Goal: Obtain resource: Obtain resource

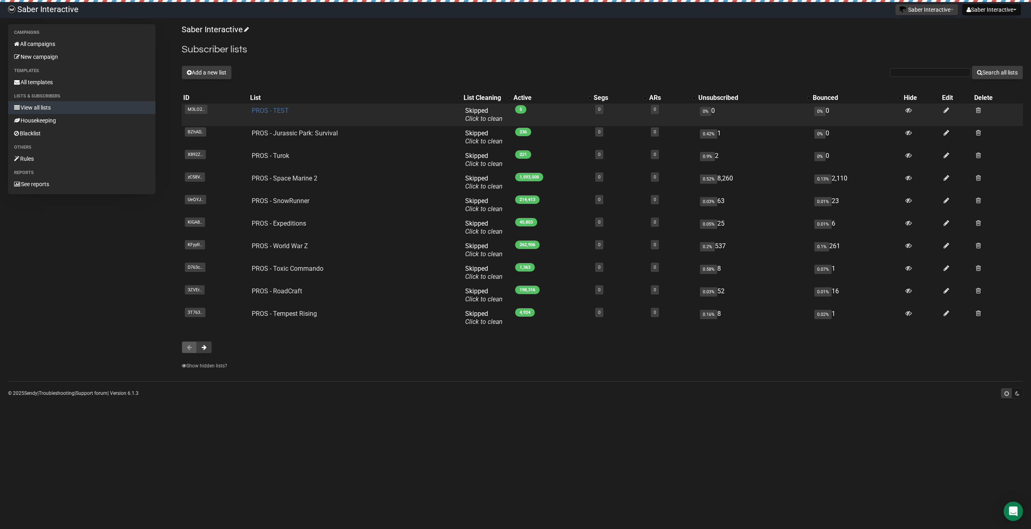
click at [279, 113] on link "PROS - TEST" at bounding box center [270, 111] width 37 height 8
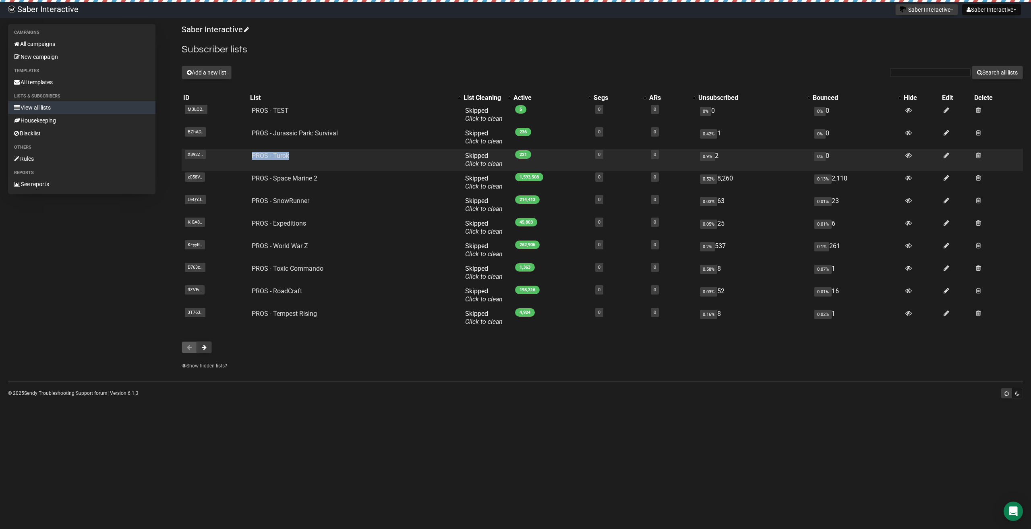
drag, startPoint x: 235, startPoint y: 155, endPoint x: 341, endPoint y: 154, distance: 106.0
click at [341, 154] on tr "X892Z.. X892ZpoJIpCv9O4ekR8IqFjg PROS - Turok Skipped You can be flagged for sp…" at bounding box center [603, 160] width 842 height 23
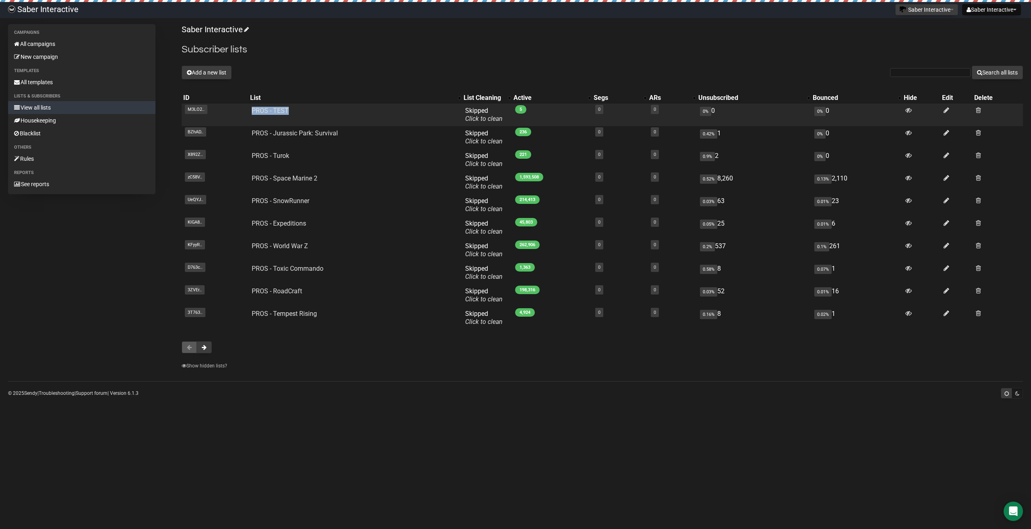
drag, startPoint x: 230, startPoint y: 106, endPoint x: 308, endPoint y: 111, distance: 78.7
click at [308, 111] on tr "M3LO2.. M3LO2mWbWpKU2SwifuTvaA PROS - TEST Skipped You can be flagged for spam …" at bounding box center [603, 115] width 842 height 23
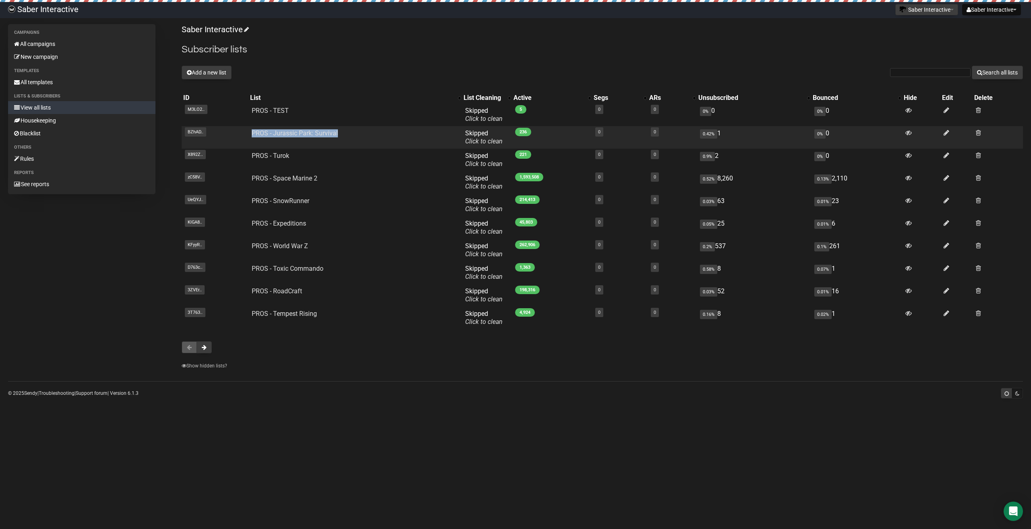
drag, startPoint x: 218, startPoint y: 137, endPoint x: 353, endPoint y: 133, distance: 135.0
click at [352, 133] on tr "BZhAD.. BZhAD9z1Bv3892b892Ufrtd763lw PROS - Jurassic Park: Survival Skipped You…" at bounding box center [603, 137] width 842 height 23
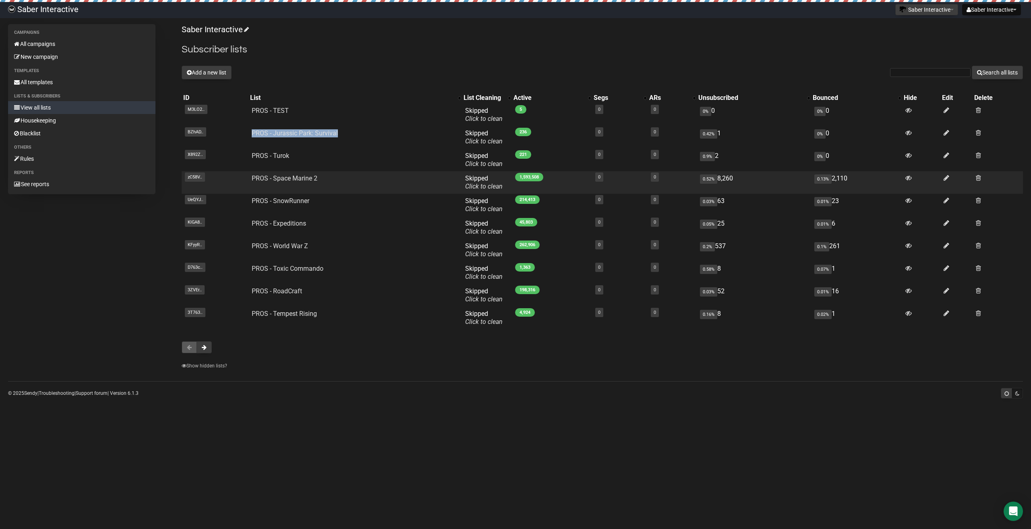
copy tr "BZhAD9z1Bv3892b892Ufrtd763lw PROS - Jurassic Park: Survival"
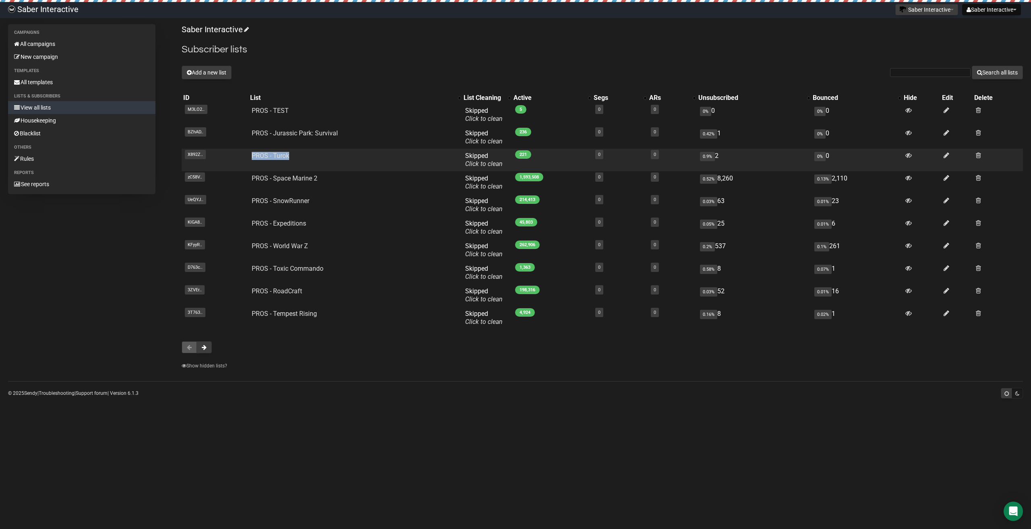
drag, startPoint x: 239, startPoint y: 154, endPoint x: 319, endPoint y: 158, distance: 80.7
click at [319, 158] on tr "X892Z.. X892ZpoJIpCv9O4ekR8IqFjg PROS - Turok Skipped You can be flagged for sp…" at bounding box center [603, 160] width 842 height 23
copy tr "X892ZpoJIpCv9O4ekR8IqFjg PROS - Turok"
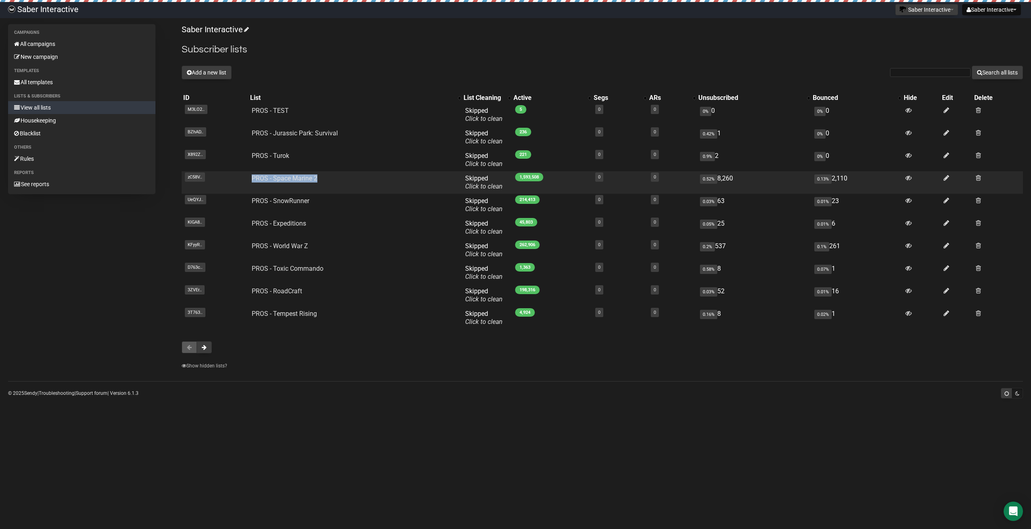
drag, startPoint x: 243, startPoint y: 174, endPoint x: 357, endPoint y: 180, distance: 113.4
click at [357, 180] on tr "zC58V.. zC58V1OlokR5popvJYB8pQ PROS - Space Marine 2 Skipped You can be flagged…" at bounding box center [603, 182] width 842 height 23
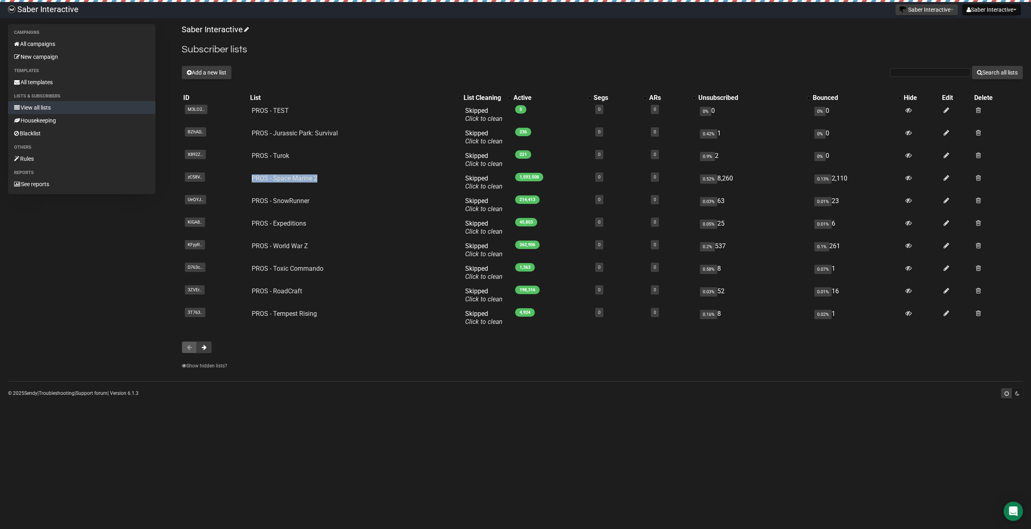
copy tr "zC58V1OlokR5popvJYB8pQ PROS - Space Marine 2"
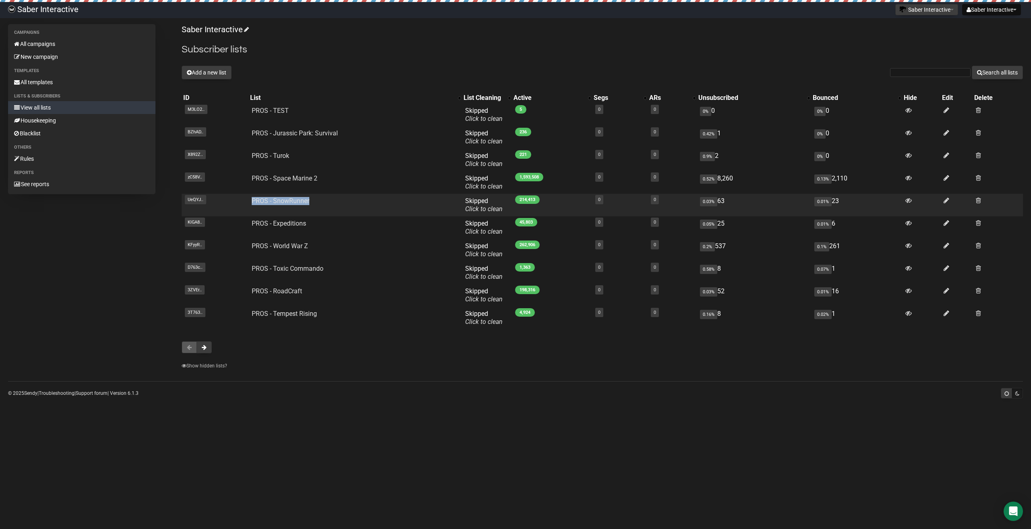
drag, startPoint x: 243, startPoint y: 195, endPoint x: 357, endPoint y: 201, distance: 113.7
click at [358, 200] on tr "UeQYJ.. UeQYJu3aqYJAGHWBysShNg PROS - SnowRunner Skipped You can be flagged for…" at bounding box center [603, 205] width 842 height 23
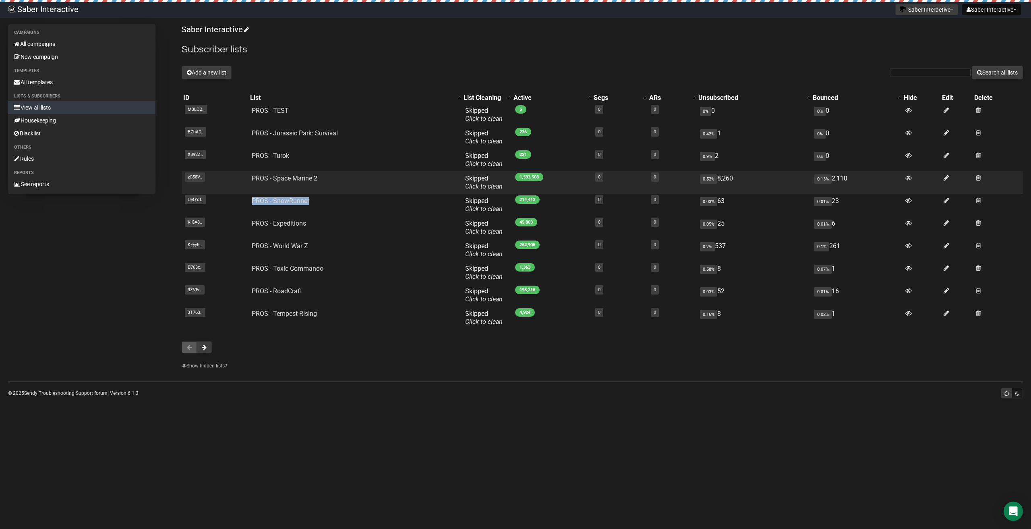
copy tr "UeQYJu3aqYJAGHWBysShNg PROS - SnowRunner"
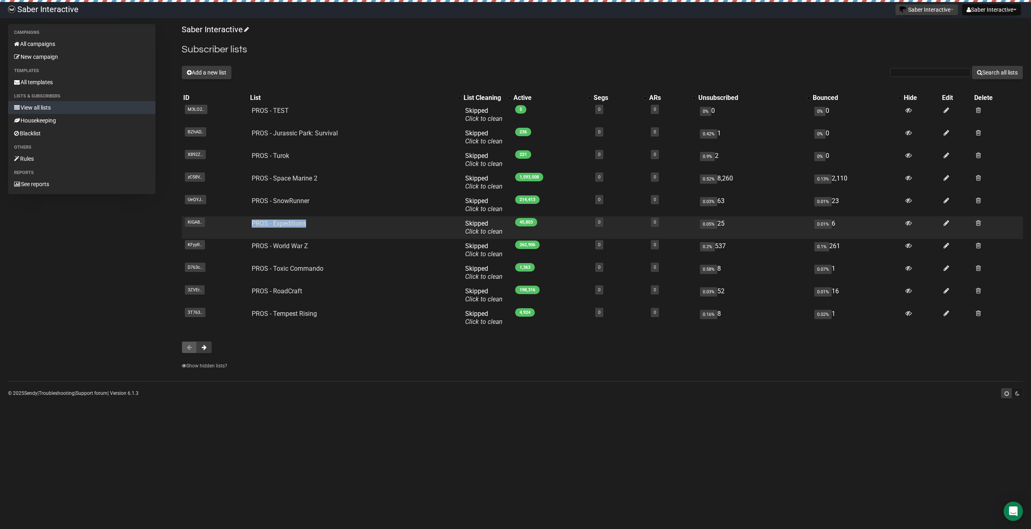
drag, startPoint x: 250, startPoint y: 224, endPoint x: 330, endPoint y: 228, distance: 79.9
click at [325, 224] on tr "KlGA8.. KlGA8h0DUwICRcInL892P1UQ PROS - Expeditions Skipped You can be flagged …" at bounding box center [603, 227] width 842 height 23
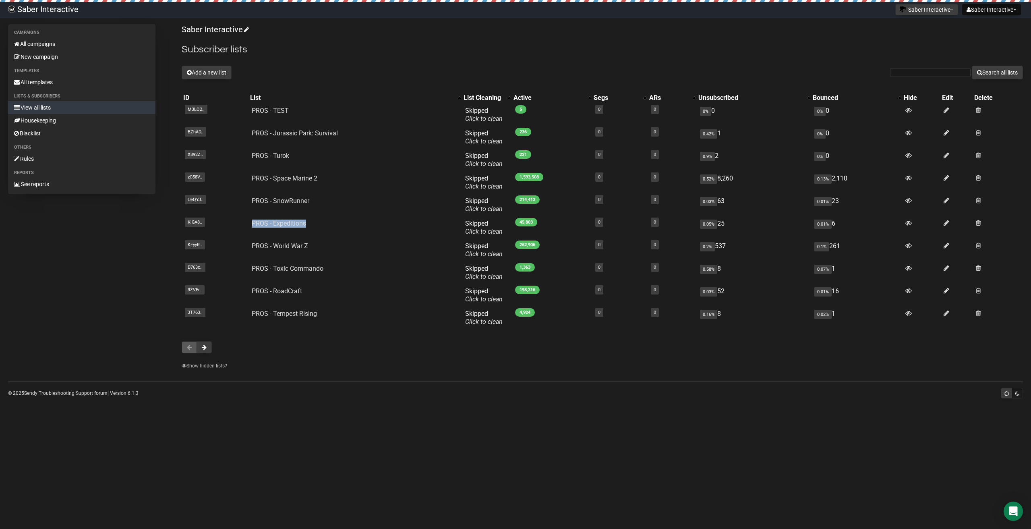
copy tr "KlGA8h0DUwICRcInL892P1UQ PROS - Expeditions"
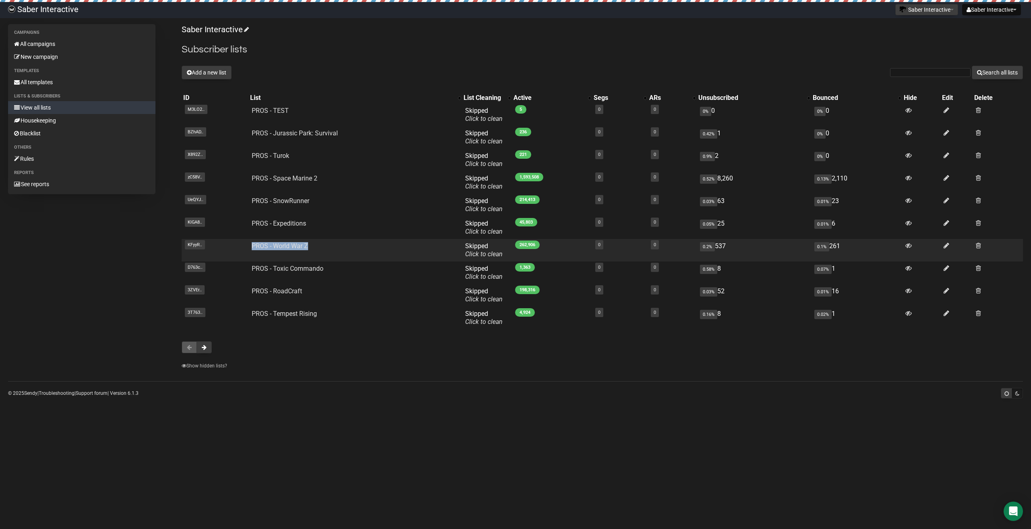
drag, startPoint x: 236, startPoint y: 243, endPoint x: 356, endPoint y: 245, distance: 119.7
click at [355, 247] on tr "KFyyR.. KFyyRfokvN3x5189265TY90Q PROS - World War Z Skipped You can be flagged …" at bounding box center [603, 250] width 842 height 23
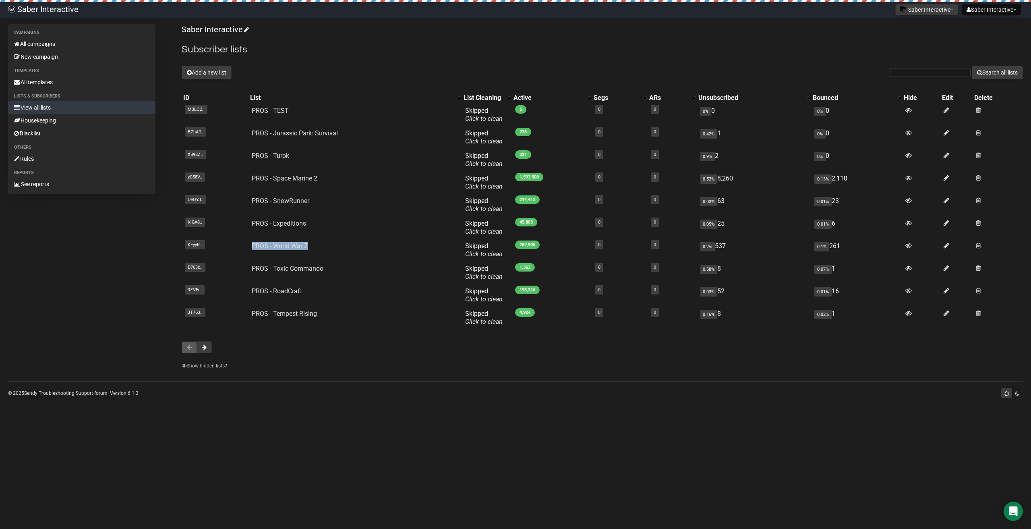
copy tr "KFyyRfokvN3x5189265TY90Q PROS - World War Z"
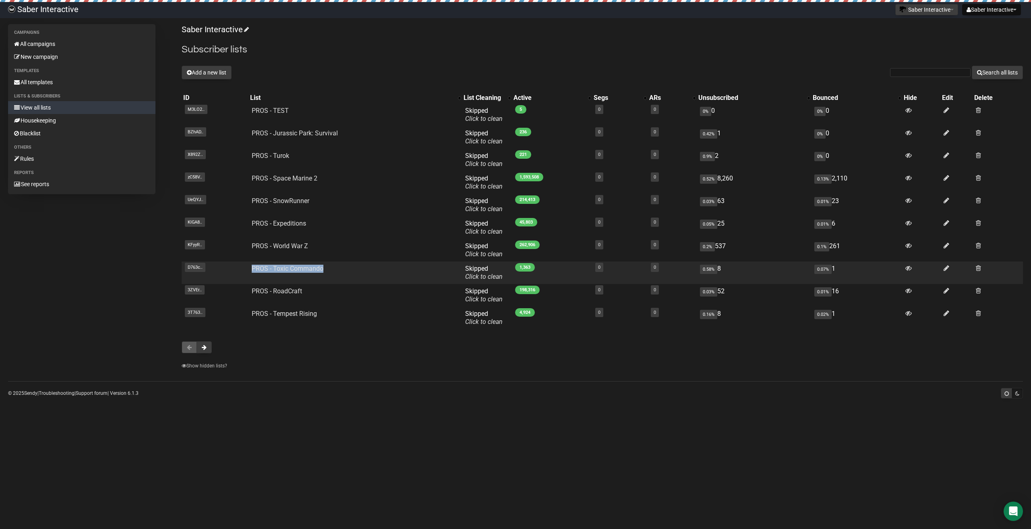
drag, startPoint x: 244, startPoint y: 268, endPoint x: 379, endPoint y: 274, distance: 135.5
click at [382, 272] on tr "D763c.. D763chUpxW8wU18GaPlZmsNw PROS - Toxic Commando Skipped You can be flagg…" at bounding box center [603, 272] width 842 height 23
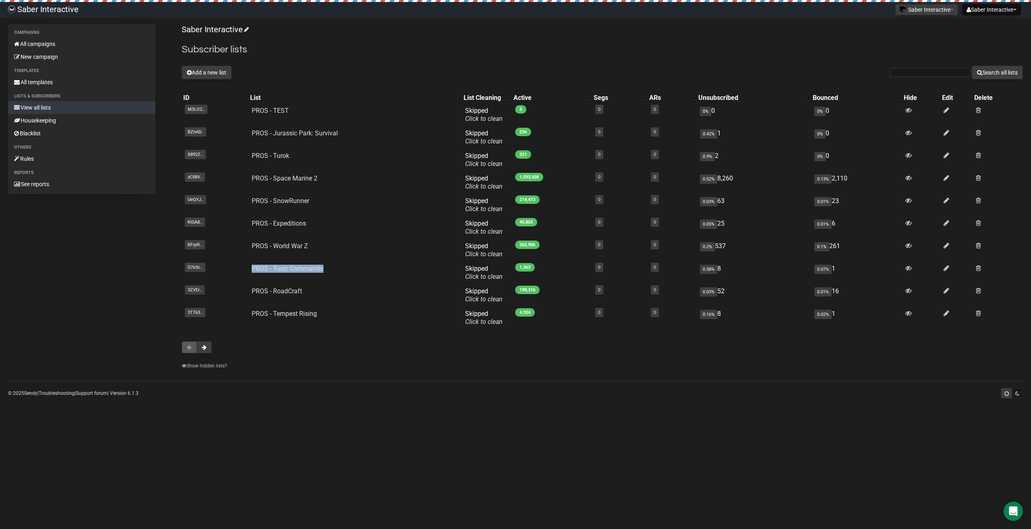
copy tr "D763chUpxW8wU18GaPlZmsNw PROS - Toxic Commando"
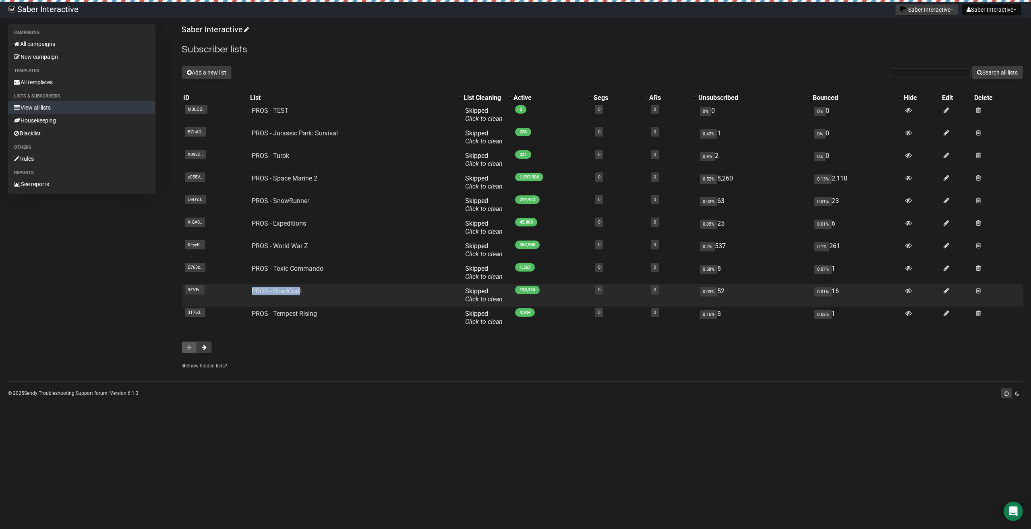
drag, startPoint x: 242, startPoint y: 293, endPoint x: 336, endPoint y: 297, distance: 94.8
click at [336, 297] on tr "3ZVEr.. 3ZVErHGaqM763NrkGPEnUWwA PROS - RoadCraft Skipped You can be flagged fo…" at bounding box center [603, 295] width 842 height 23
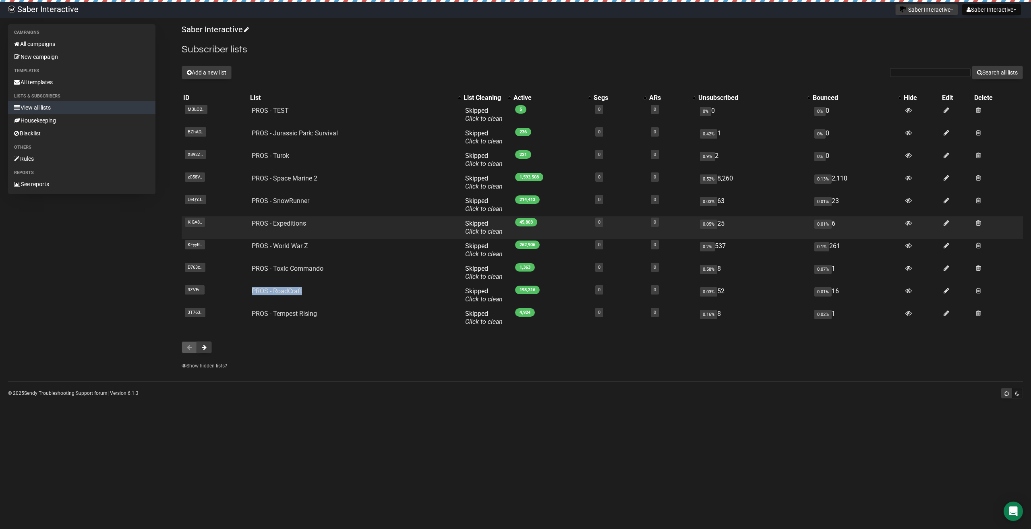
copy tr "3ZVErHGaqM763NrkGPEnUWwA PROS - RoadCraft"
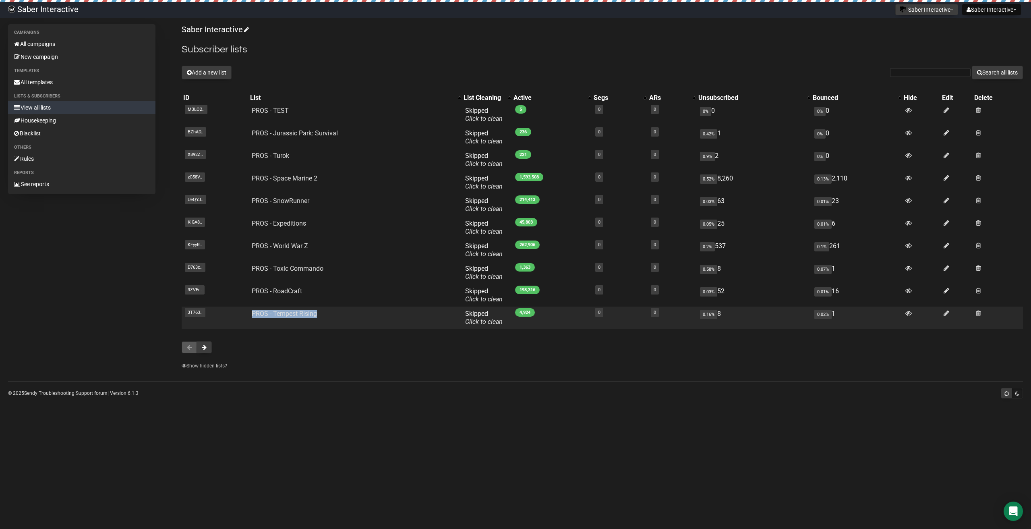
drag, startPoint x: 253, startPoint y: 316, endPoint x: 375, endPoint y: 320, distance: 121.7
click at [375, 320] on tr "3T763.. 3T7634iV892JtqLSPt7KUrA892Yw PROS - Tempest Rising Skipped You can be f…" at bounding box center [603, 318] width 842 height 23
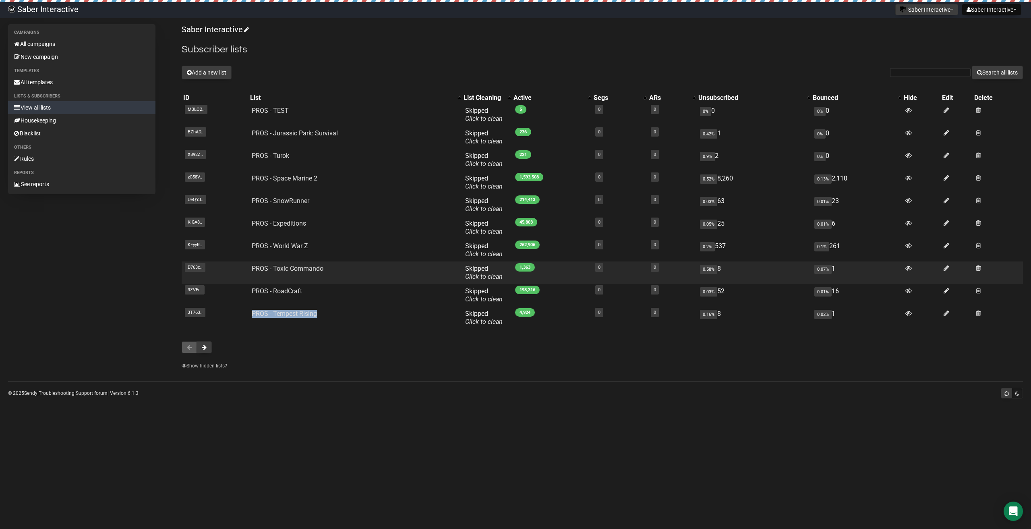
copy tr "3T7634iV892JtqLSPt7KUrA892Yw PROS - Tempest Rising"
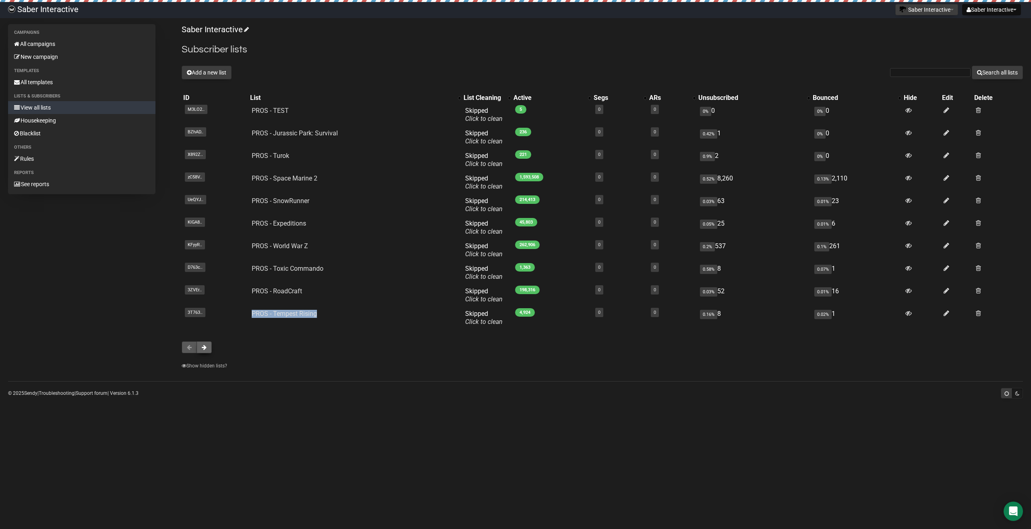
click at [205, 351] on button at bounding box center [204, 347] width 15 height 12
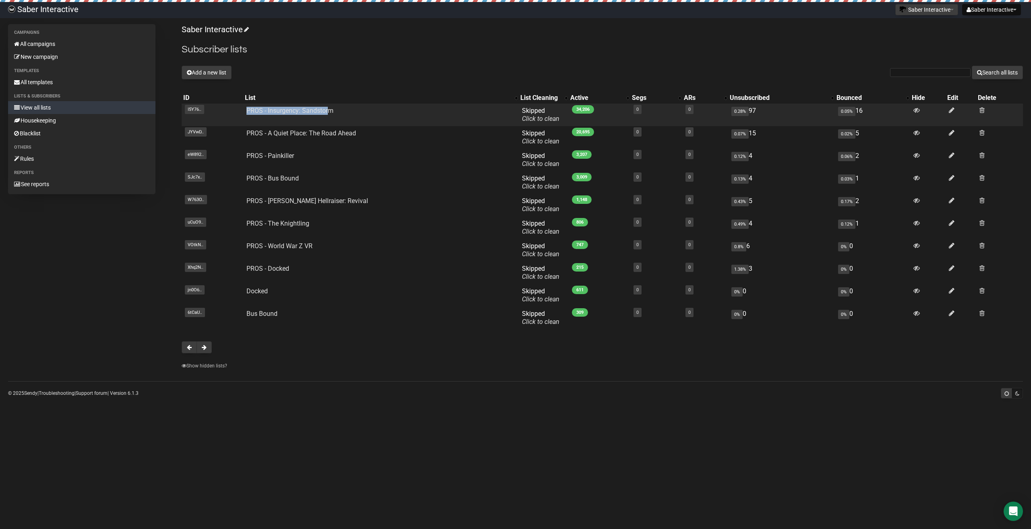
drag, startPoint x: 238, startPoint y: 108, endPoint x: 389, endPoint y: 109, distance: 151.5
click at [388, 109] on tr "I5Y76.. I5Y763yhh1d892lfGcKYZJhiVw PROS - Insurgency: Sandstorm Skipped You can…" at bounding box center [603, 115] width 842 height 23
copy tr "I5Y763yhh1d892lfGcKYZJhiVw PROS - Insurgency: Sandstorm"
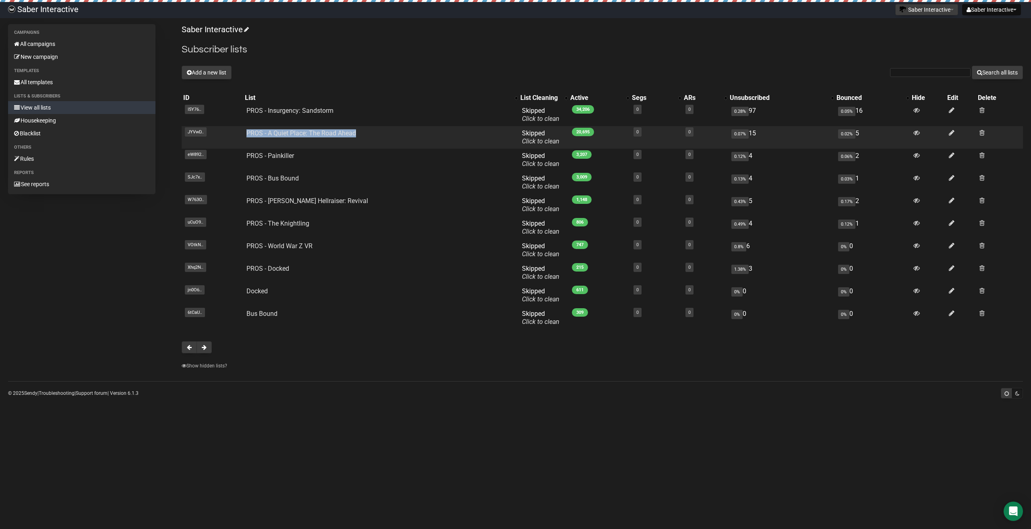
drag, startPoint x: 237, startPoint y: 132, endPoint x: 398, endPoint y: 135, distance: 161.6
click at [395, 135] on tr "JYVwD.. JYVwDHNz7637k6iPDKrXDA892g PROS - A Quiet Place: The Road Ahead Skipped…" at bounding box center [603, 137] width 842 height 23
copy tr "JYVwDHNz7637k6iPDKrXDA892g PROS - A Quiet Place: The Road Ahead"
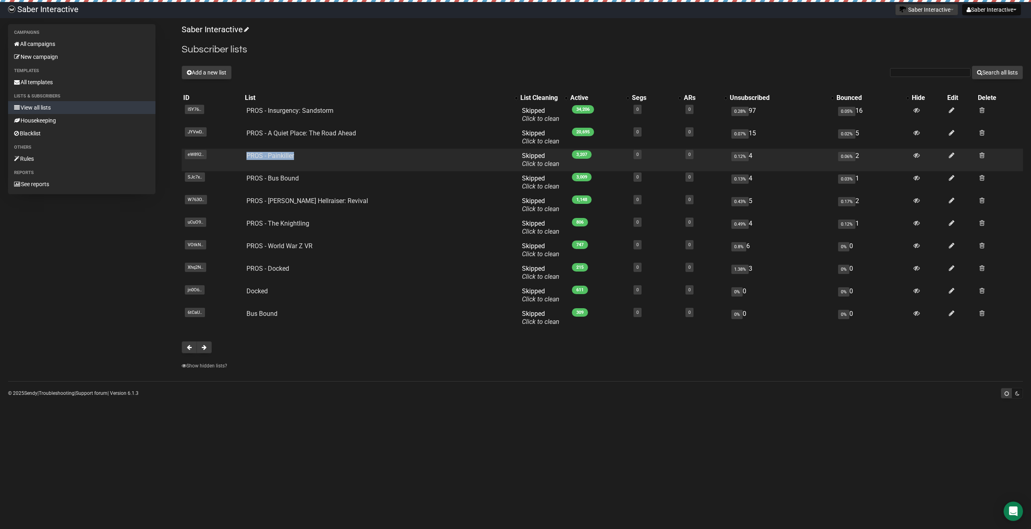
drag, startPoint x: 238, startPoint y: 152, endPoint x: 351, endPoint y: 159, distance: 113.4
click at [349, 159] on tr "eW892.. eW892m3pbo2r0O5dS6CAmLaw PROS - Painkiller Skipped You can be flagged f…" at bounding box center [603, 160] width 842 height 23
copy tr "eW892m3pbo2r0O5dS6CAmLaw PROS - Painkiller"
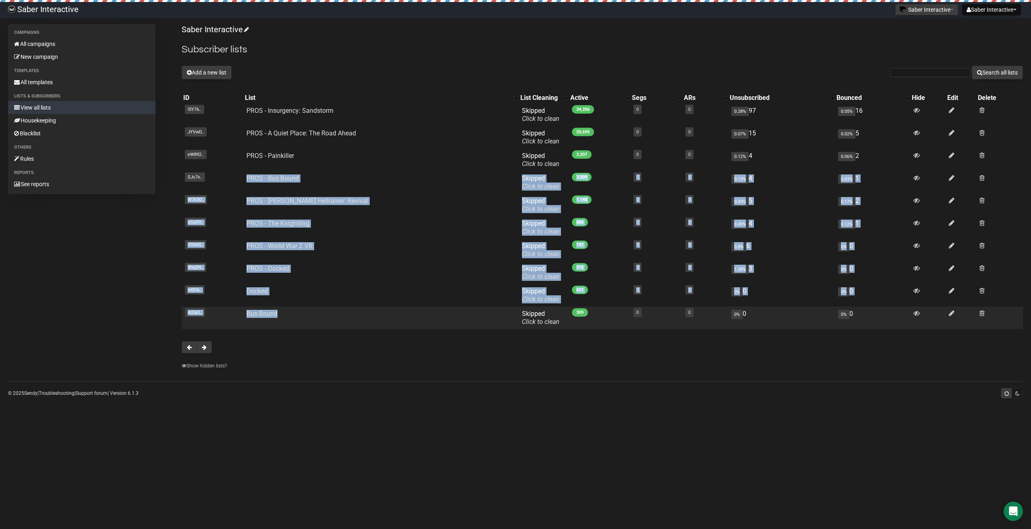
drag, startPoint x: 232, startPoint y: 175, endPoint x: 348, endPoint y: 319, distance: 184.5
click at [348, 319] on tbody "I5Y76.. I5Y763yhh1d892lfGcKYZJhiVw PROS - Insurgency: Sandstorm Skipped You can…" at bounding box center [603, 217] width 842 height 226
copy tbody "SJc7xA5j3tBRBmbgWbkLhg PROS - Bus Bound Skipped You can be flagged for spam ! W…"
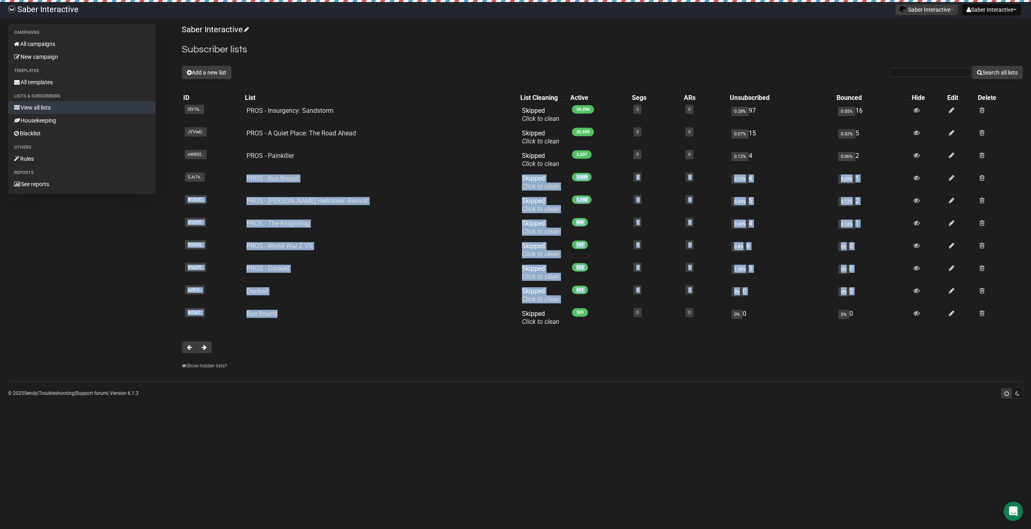
click at [349, 363] on p "Show hidden lists?" at bounding box center [603, 365] width 842 height 9
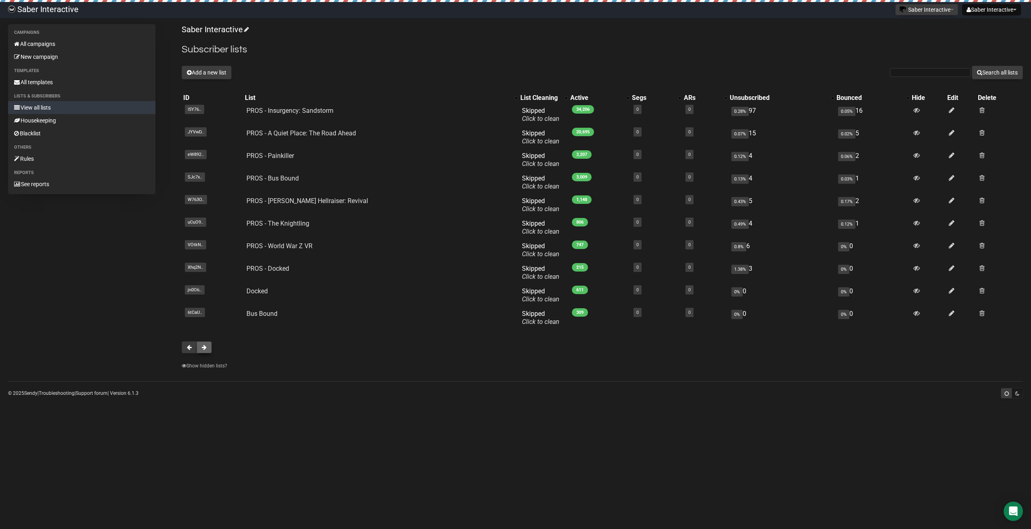
click at [207, 346] on button at bounding box center [204, 347] width 15 height 12
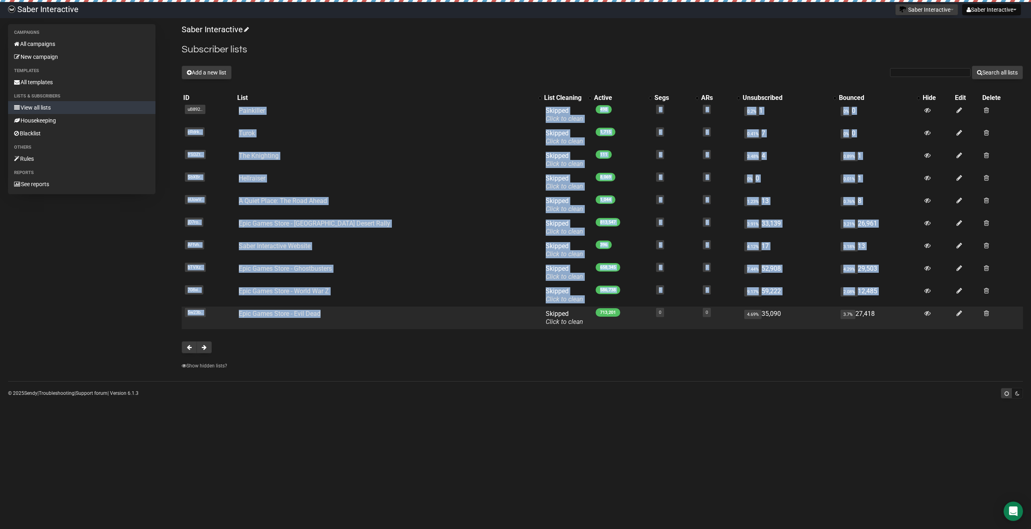
drag, startPoint x: 232, startPoint y: 109, endPoint x: 374, endPoint y: 315, distance: 250.2
click at [375, 313] on tbody "uB892.. uB892JSJ03zbCISA4FioiO8g Painkiller Skipped You can be flagged for spam…" at bounding box center [603, 217] width 842 height 226
click at [207, 346] on button at bounding box center [204, 347] width 15 height 12
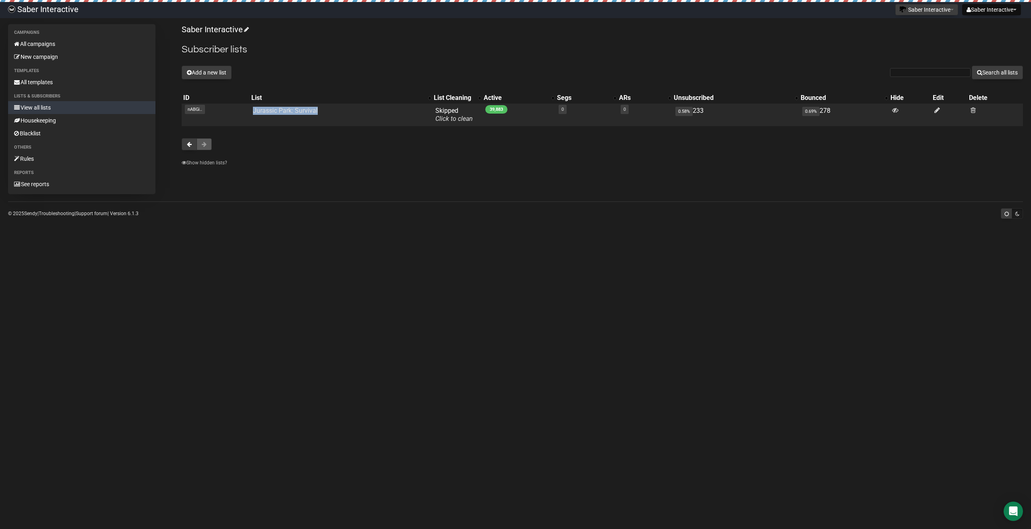
drag, startPoint x: 247, startPoint y: 110, endPoint x: 326, endPoint y: 112, distance: 78.6
click at [326, 112] on tr "nABGi.. nABGiOobyLkUYPseoayDFQ Jurassic Park: Survival Skipped You can be flagg…" at bounding box center [603, 115] width 842 height 23
copy tr "nABGiOobyLkUYPseoayDFQ Jurassic Park: Survival"
